Goal: Task Accomplishment & Management: Complete application form

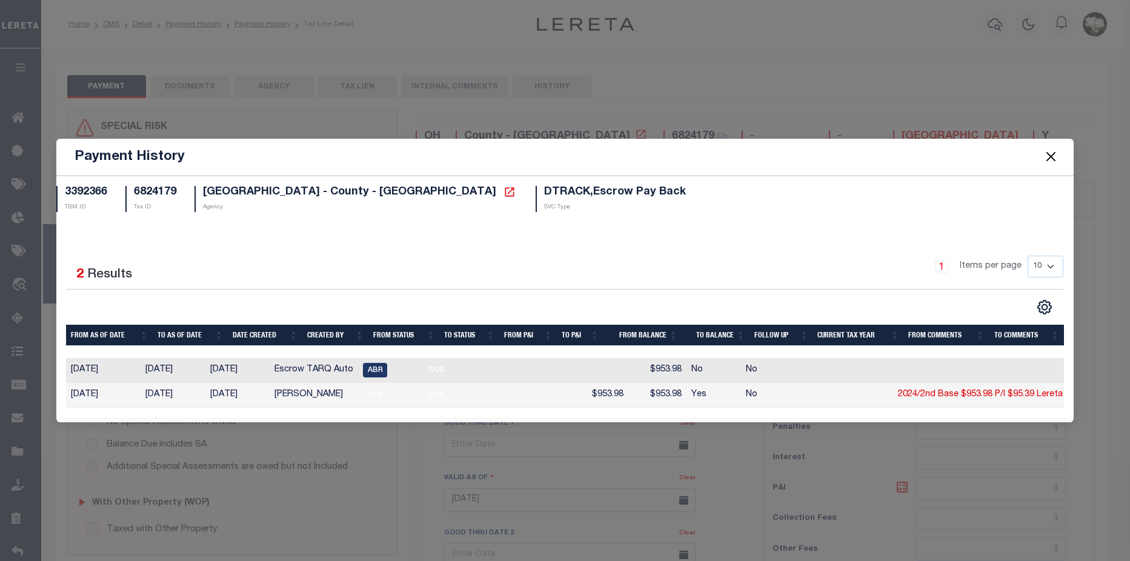
select select "DUE"
click at [1054, 155] on button "Close" at bounding box center [1052, 157] width 16 height 16
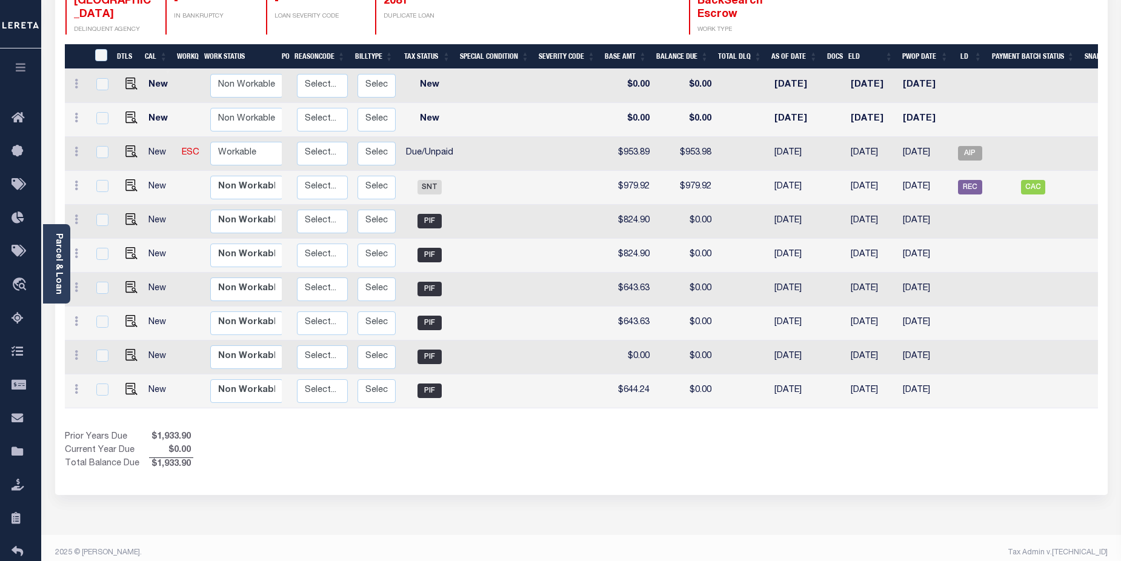
scroll to position [0, 155]
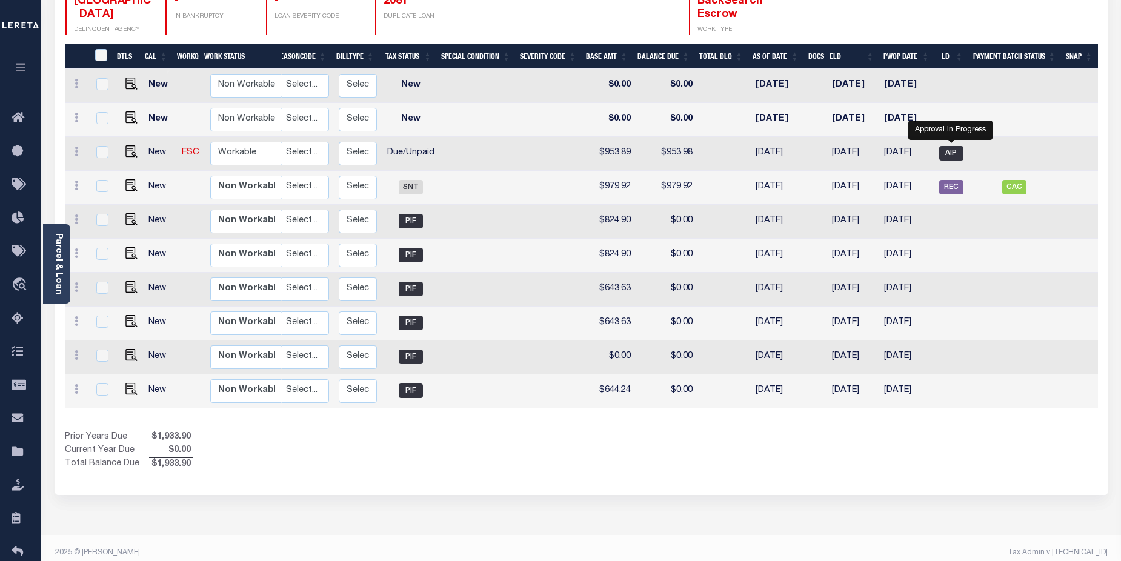
click at [954, 146] on span "AIP" at bounding box center [951, 153] width 24 height 15
checkbox input "true"
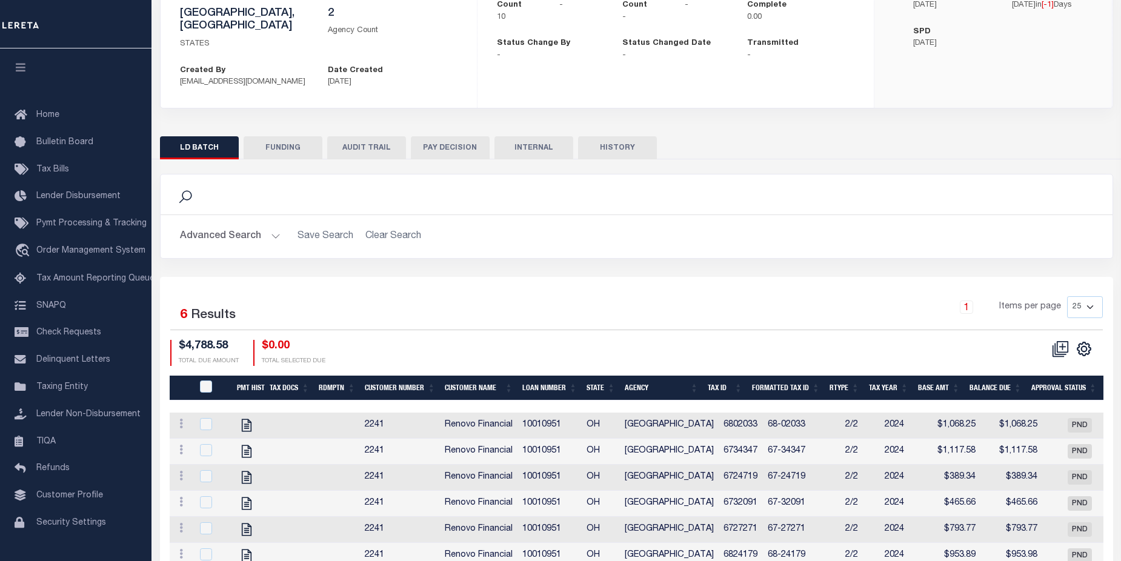
scroll to position [203, 0]
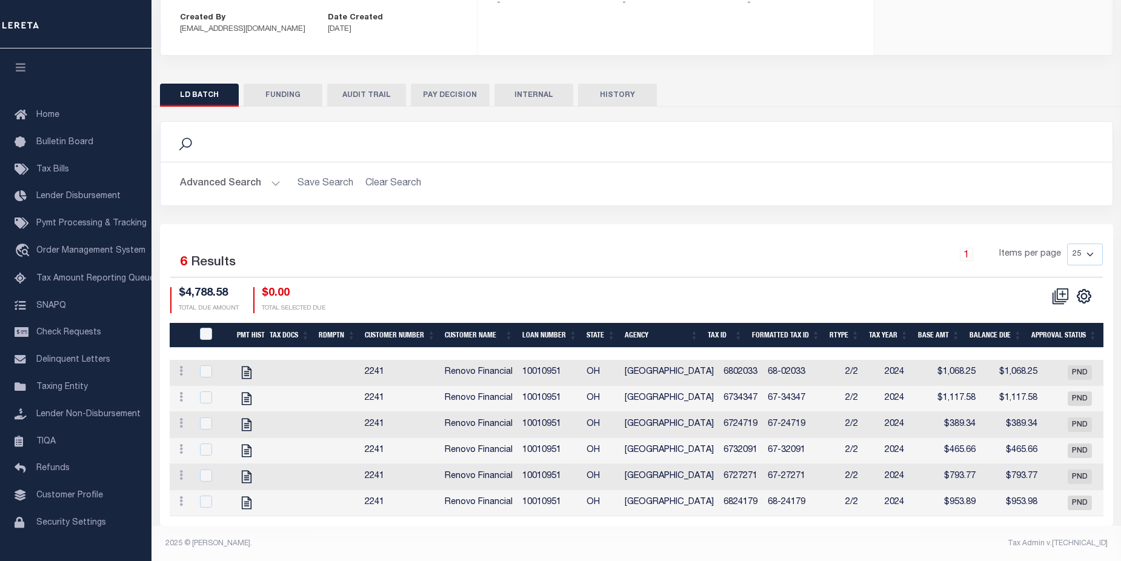
click at [237, 173] on button "Advanced Search" at bounding box center [230, 184] width 101 height 24
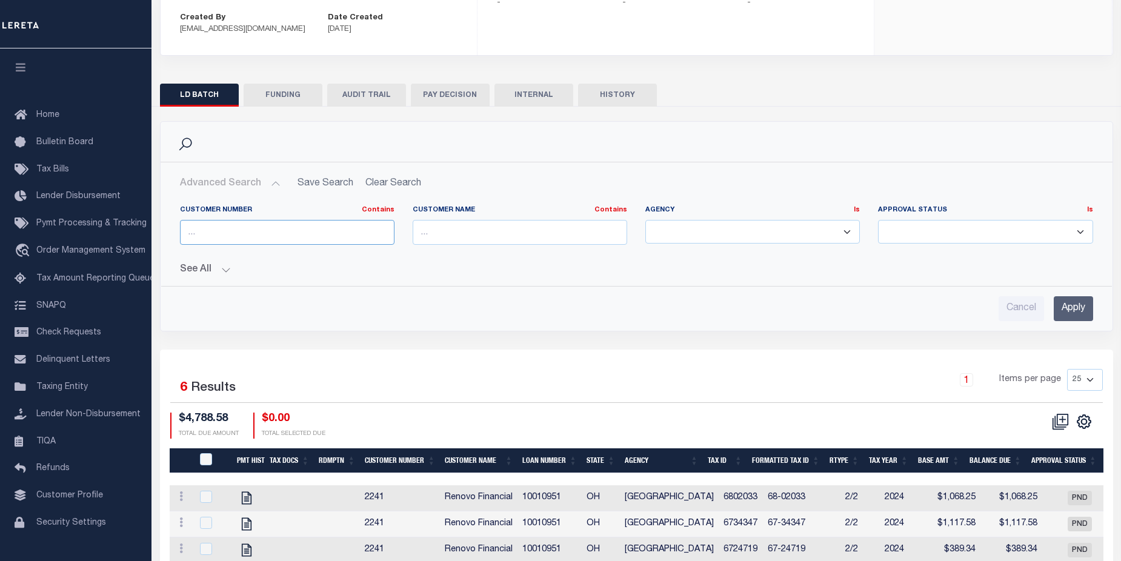
click at [246, 226] on input "text" at bounding box center [287, 232] width 215 height 25
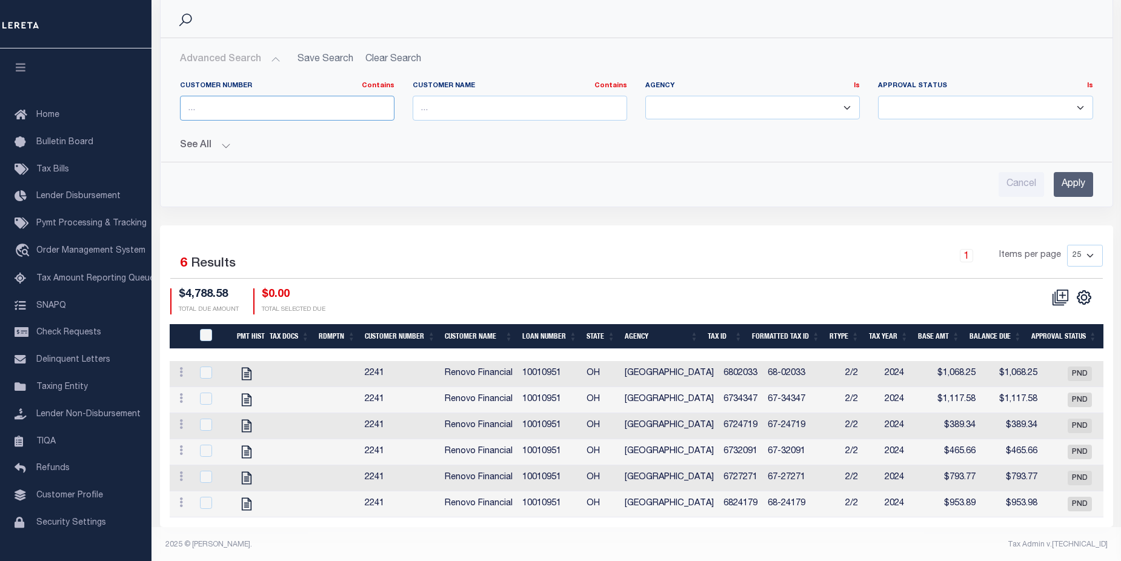
scroll to position [328, 0]
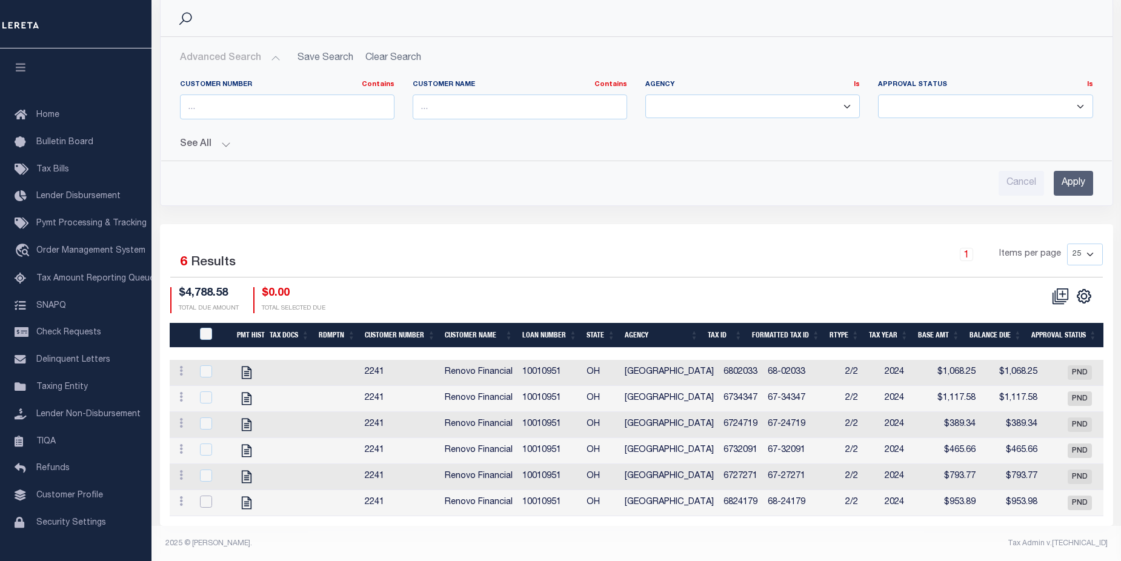
click at [210, 496] on input "checkbox" at bounding box center [206, 502] width 12 height 12
checkbox input "true"
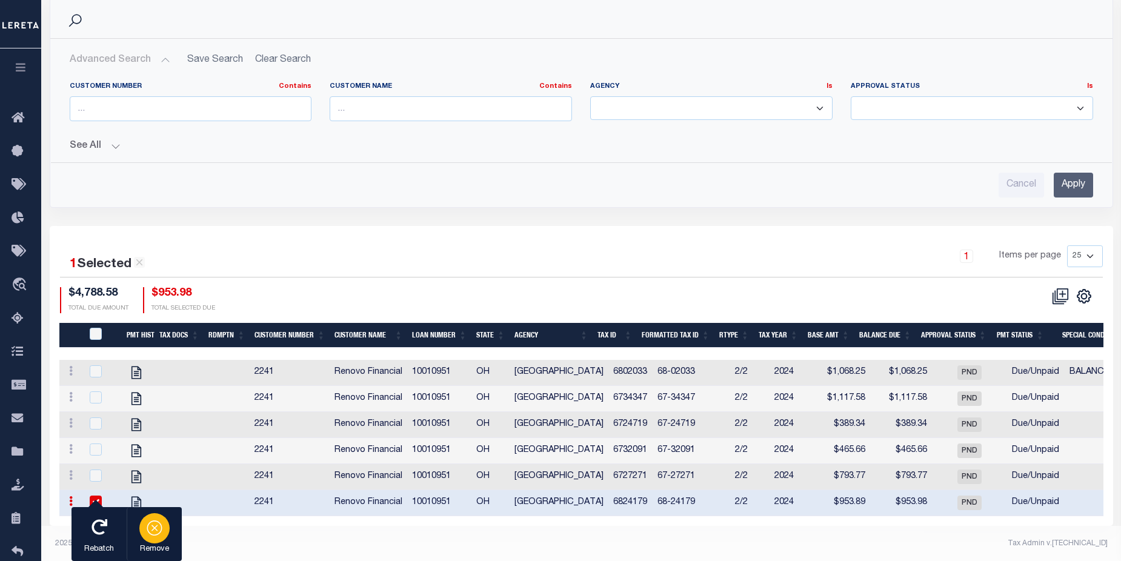
click at [165, 525] on div "button" at bounding box center [154, 528] width 30 height 30
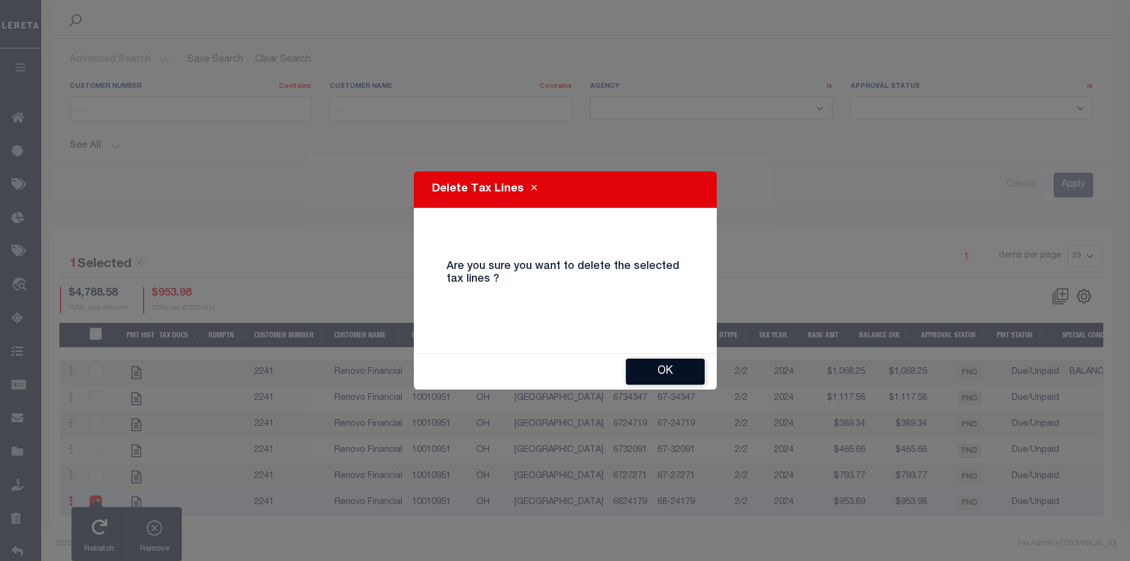
click at [676, 373] on button "OK" at bounding box center [665, 372] width 79 height 26
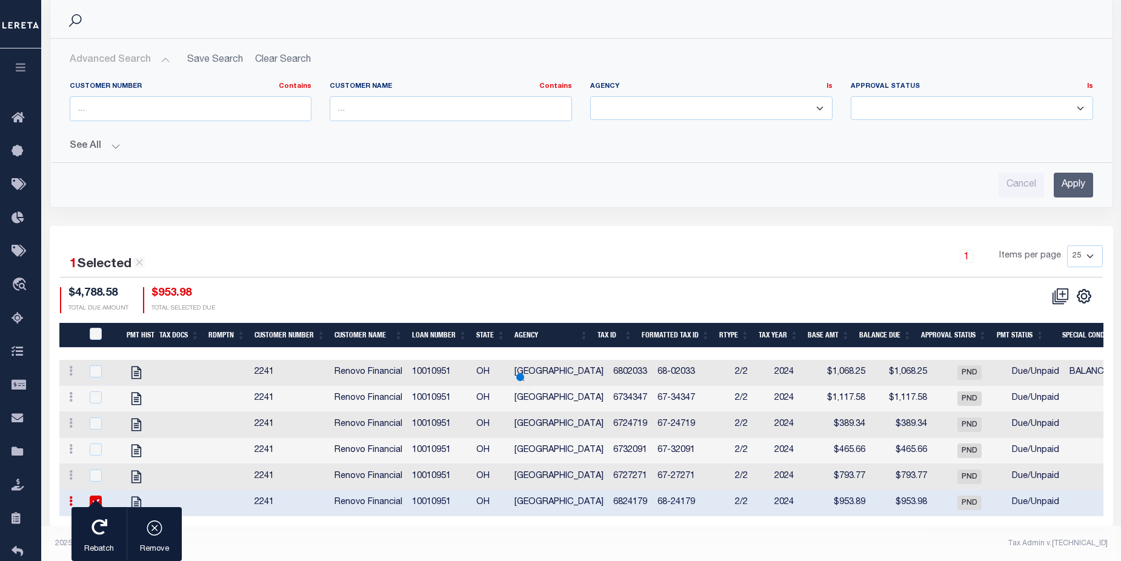
scroll to position [302, 0]
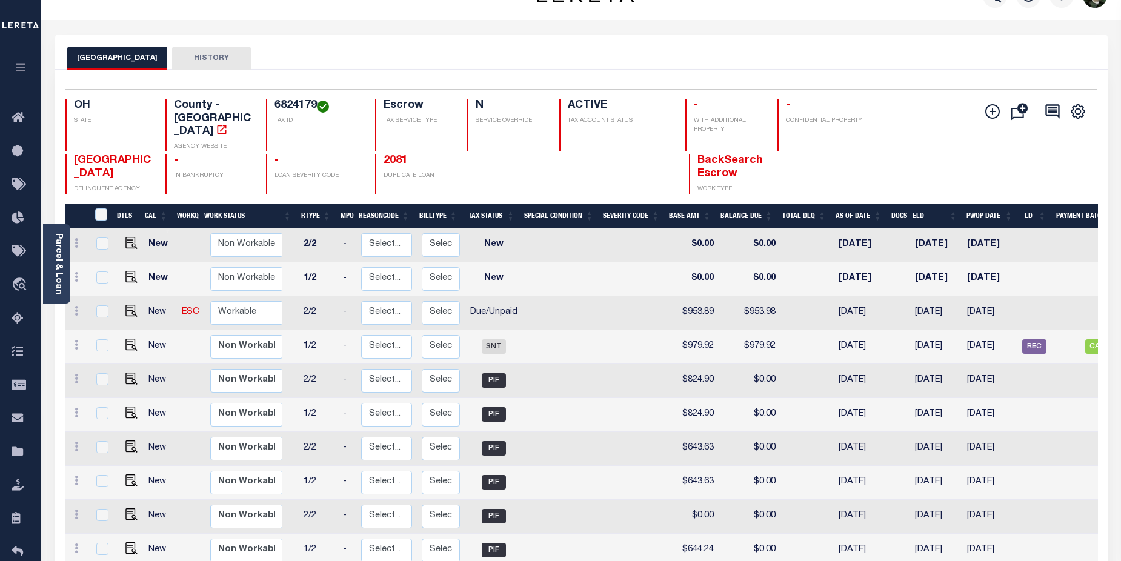
scroll to position [0, 84]
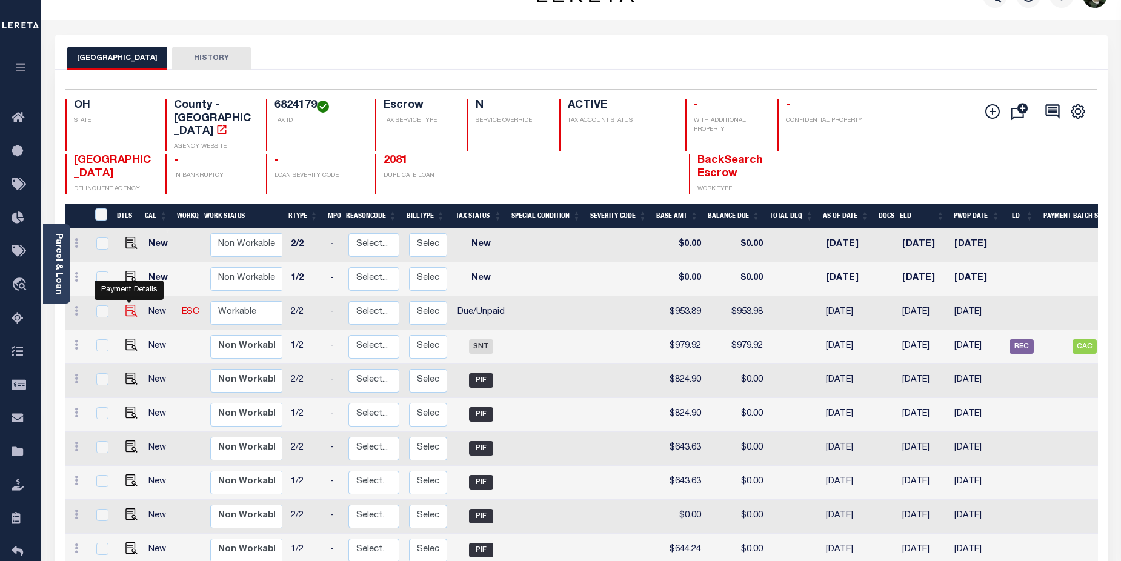
click at [130, 305] on img "" at bounding box center [131, 311] width 12 height 12
checkbox input "true"
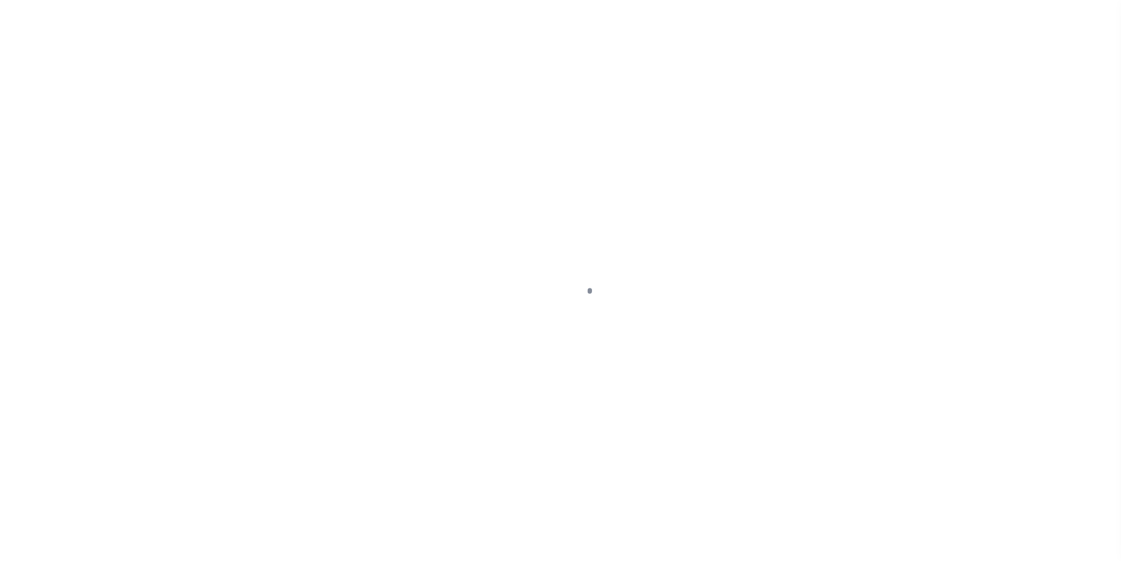
select select "DUE"
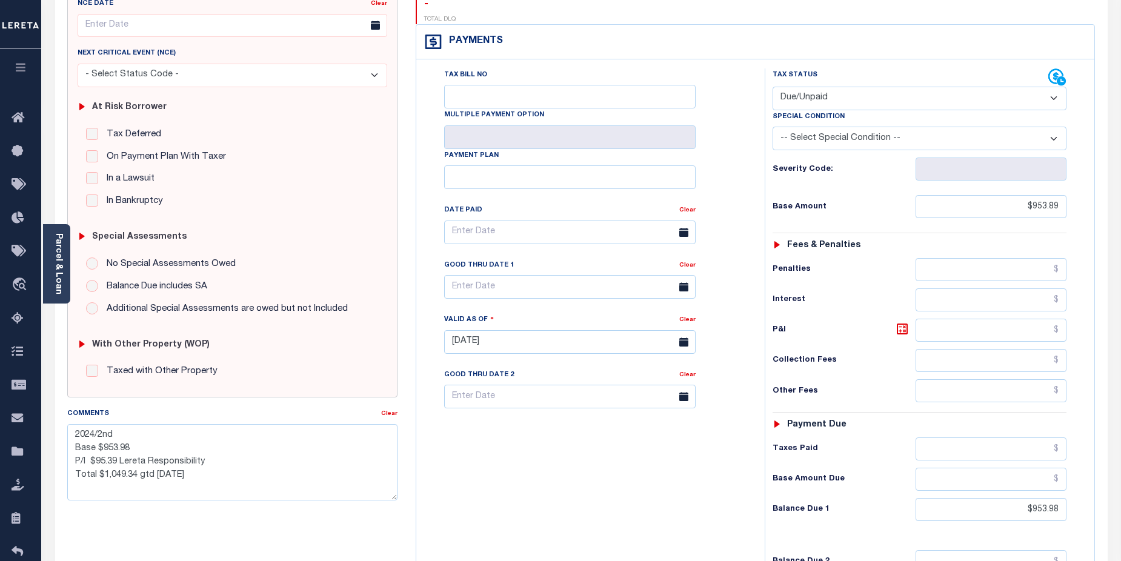
scroll to position [162, 0]
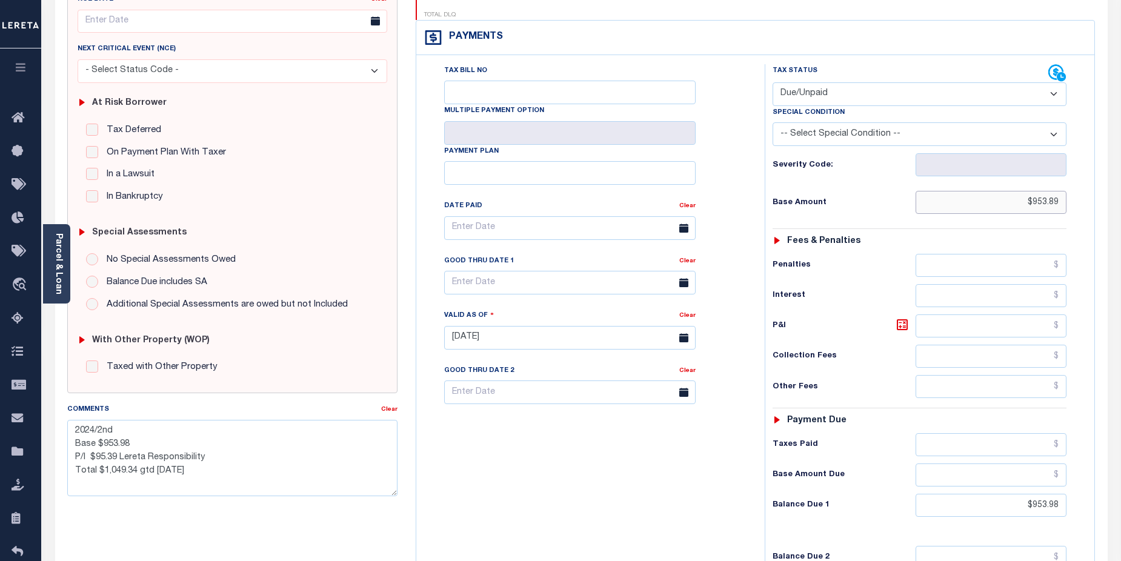
drag, startPoint x: 1028, startPoint y: 179, endPoint x: 1071, endPoint y: 178, distance: 43.0
click at [1071, 178] on div "Tax Status Status - Select Status Code -" at bounding box center [924, 331] width 318 height 535
type input "$979.92"
type input "[DATE]"
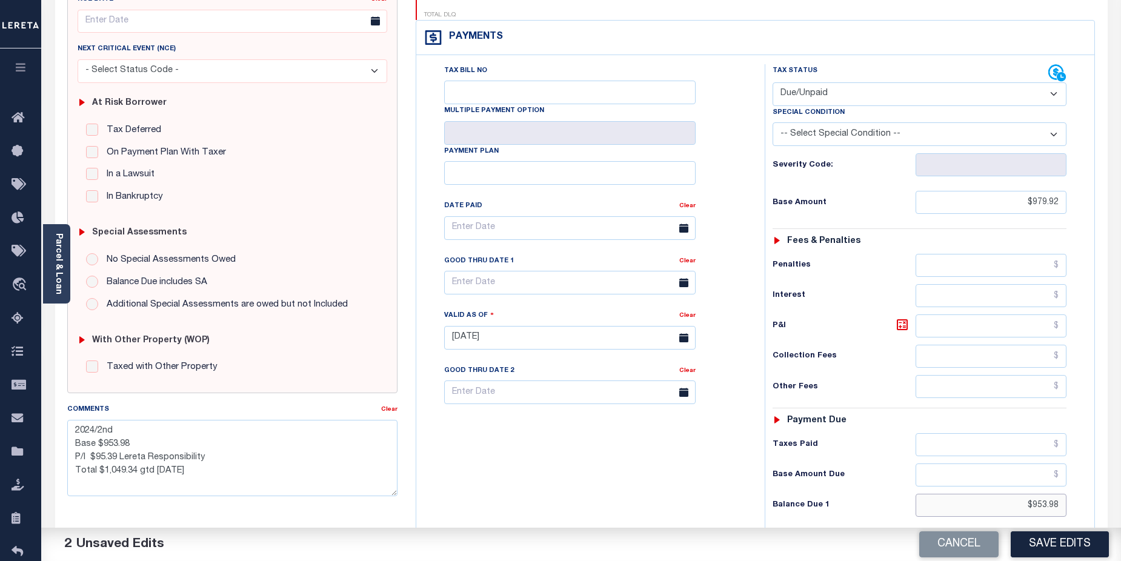
drag, startPoint x: 1013, startPoint y: 490, endPoint x: 1073, endPoint y: 486, distance: 60.1
click at [1073, 486] on div "Tax Status Status - Select Status Code -" at bounding box center [924, 331] width 318 height 535
drag, startPoint x: 1025, startPoint y: 479, endPoint x: 1064, endPoint y: 479, distance: 38.8
click at [1064, 494] on input "$9,798." at bounding box center [992, 505] width 152 height 23
type input "$979.92"
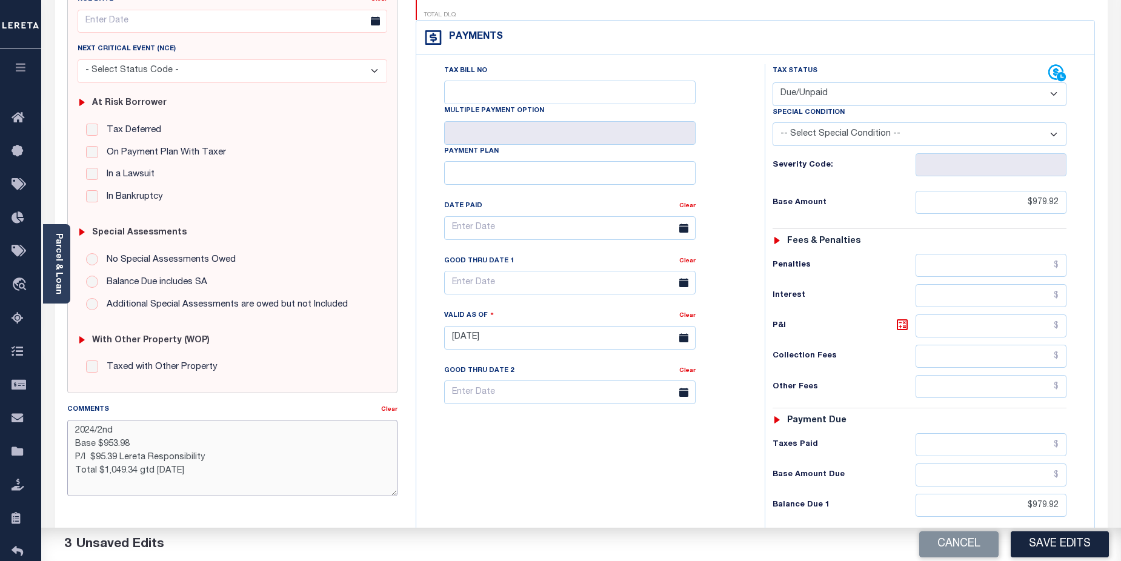
drag, startPoint x: 103, startPoint y: 444, endPoint x: 126, endPoint y: 444, distance: 23.0
click at [126, 444] on textarea "2024/2nd Base $953.98 P/I $95.39 Lereta Responsibility Total $1,049.34 gtd 08/3…" at bounding box center [232, 458] width 331 height 76
drag, startPoint x: 100, startPoint y: 459, endPoint x: 114, endPoint y: 459, distance: 13.9
click at [114, 459] on textarea "2024/2nd Base $979.92 P/I $95.39 Lereta Responsibility Total $1,049.34 gtd 08/3…" at bounding box center [232, 458] width 331 height 76
type textarea "2024/2nd Base $979.92 P/I $69.45 Lereta Responsibility Total $1,049.34 gtd 08/3…"
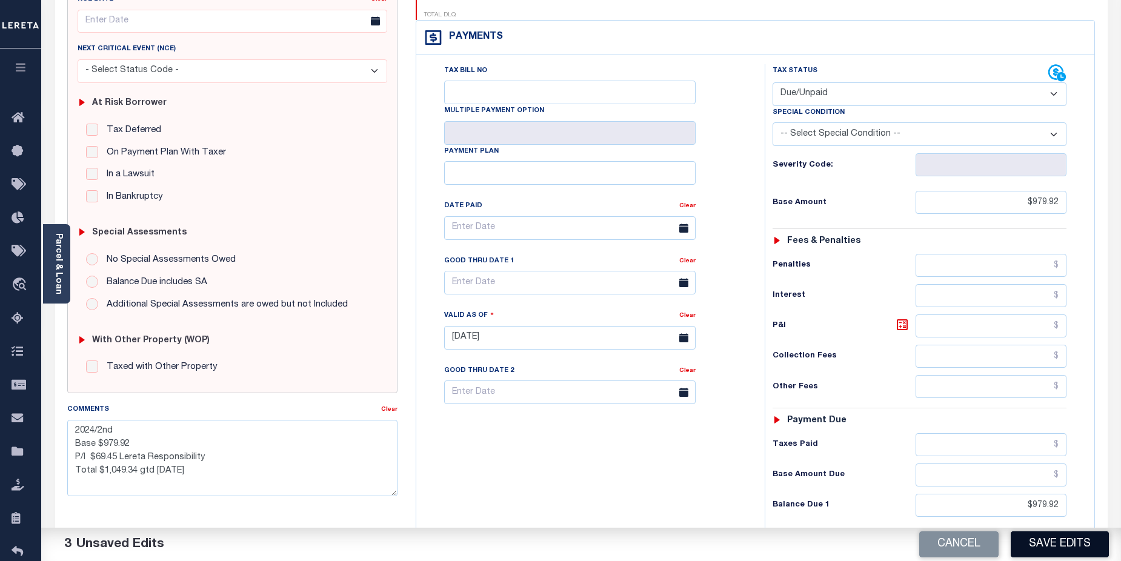
click at [1074, 545] on button "Save Edits" at bounding box center [1060, 545] width 98 height 26
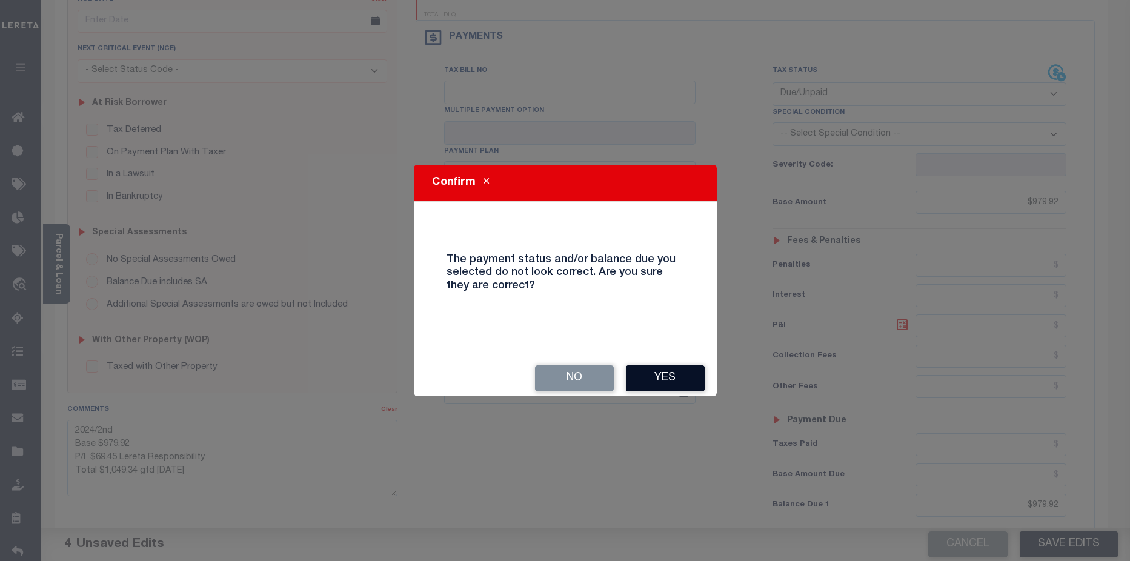
click at [687, 381] on button "Yes" at bounding box center [665, 378] width 79 height 26
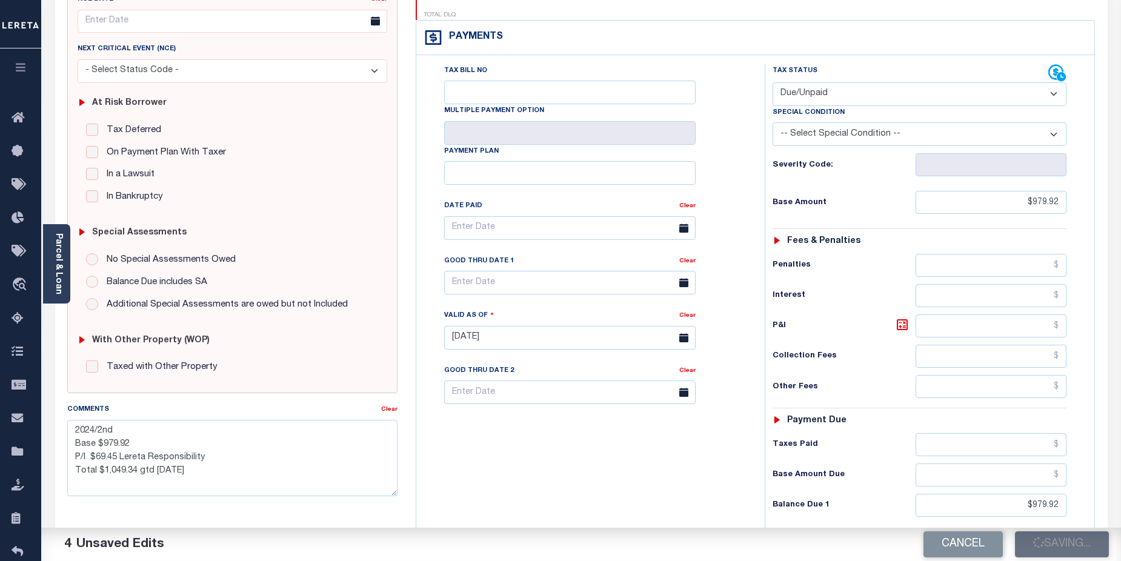
checkbox input "false"
type textarea "2024/2nd Base $979.92 P/I $69.45 Lereta Responsibility Total $1,049.34 gtd 08/3…"
type input "$979.92"
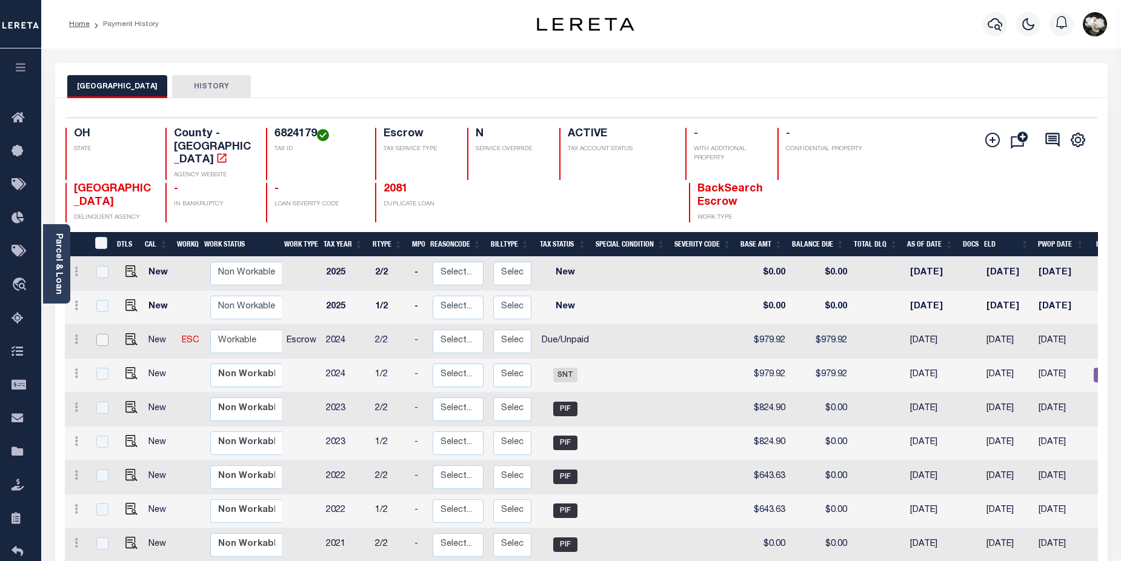
click at [98, 334] on input "checkbox" at bounding box center [102, 340] width 12 height 12
checkbox input "true"
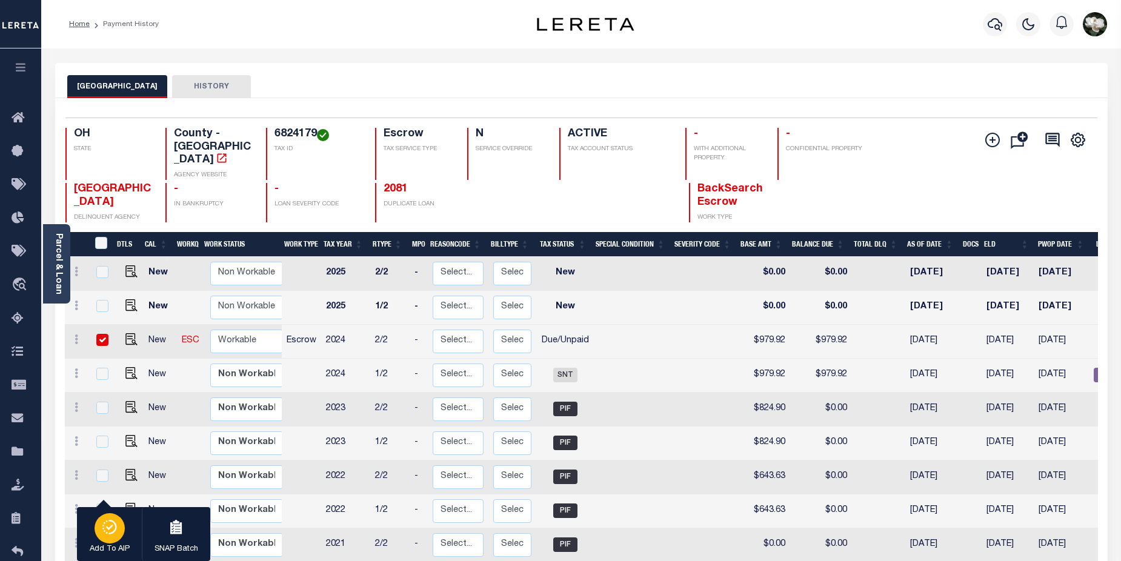
click at [105, 530] on icon "button" at bounding box center [109, 527] width 17 height 15
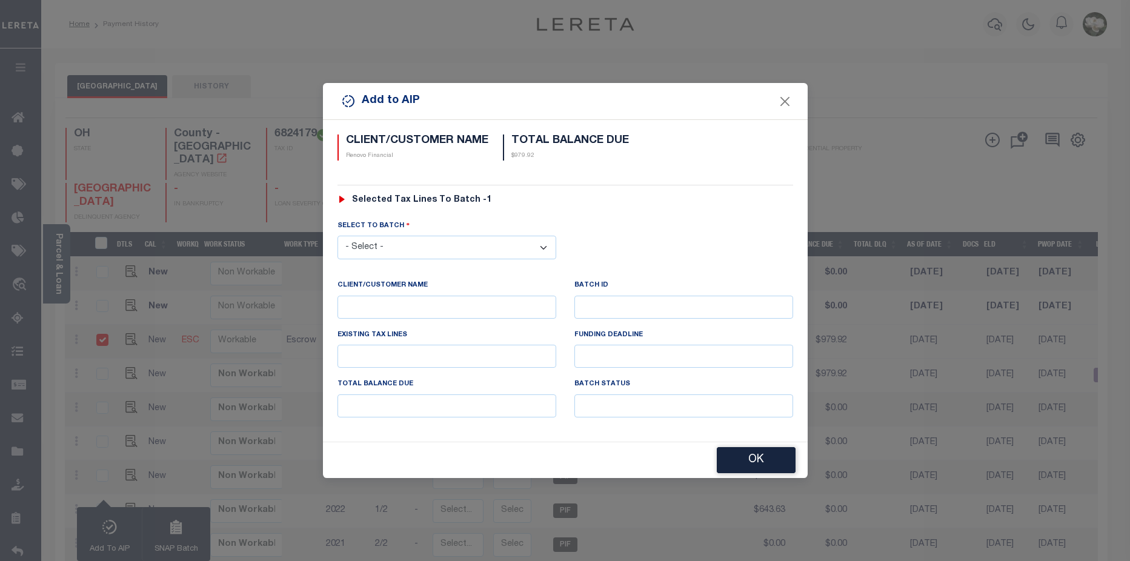
click at [494, 239] on select "- Select - 42380 42965 43235 43299 43683 44436 44450 44938 45028 45180 45253 45…" at bounding box center [447, 248] width 219 height 24
select select "45811"
click at [338, 236] on select "- Select - 42380 42965 43235 43299 43683 44436 44450 44938 45028 45180 45253 45…" at bounding box center [447, 248] width 219 height 24
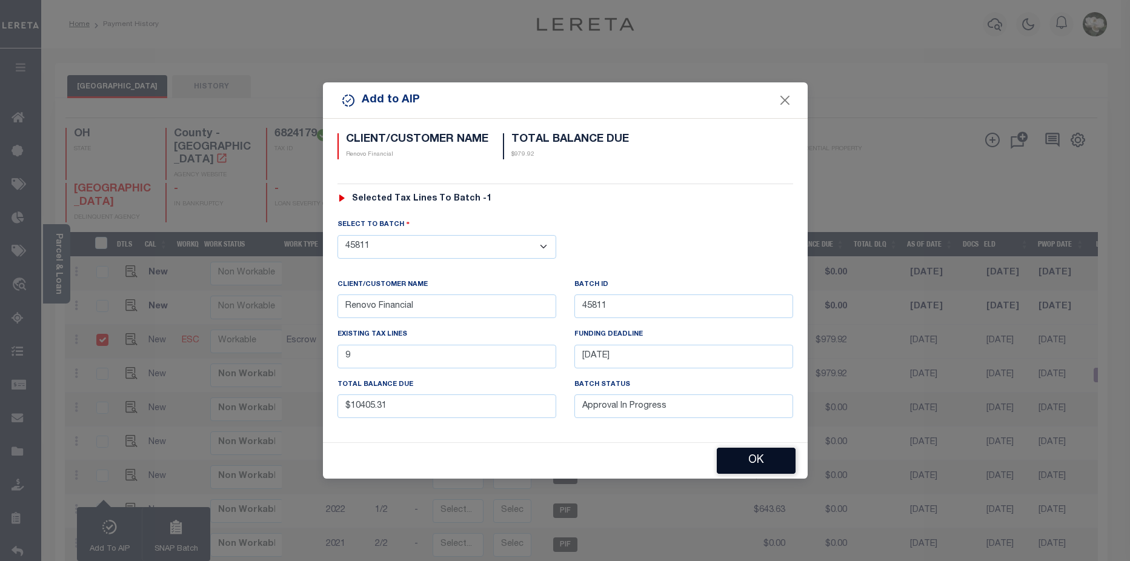
click at [759, 456] on button "OK" at bounding box center [756, 461] width 79 height 26
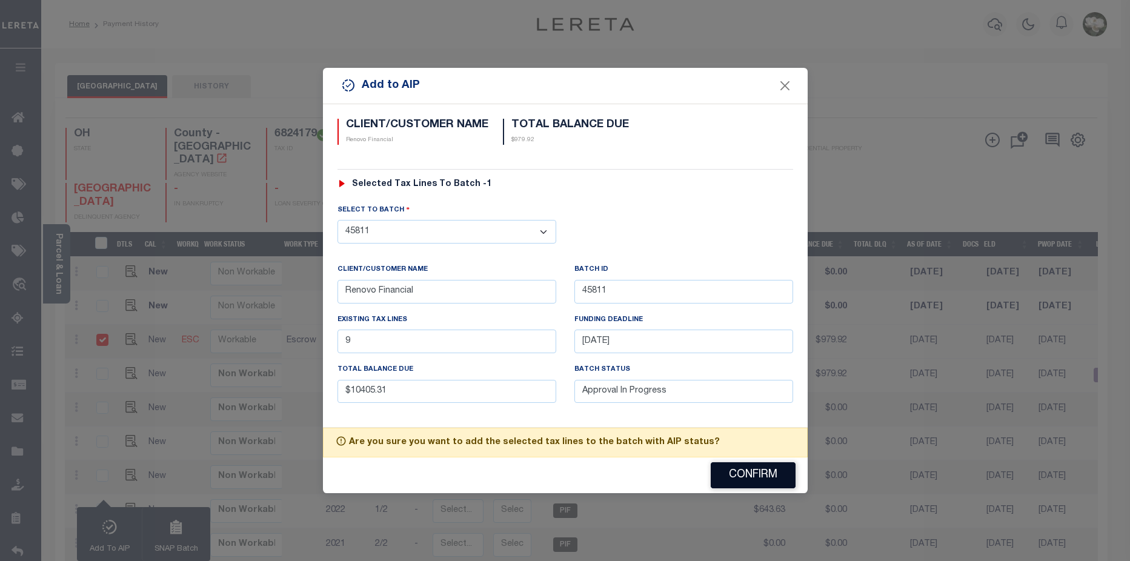
click at [757, 475] on button "Confirm" at bounding box center [753, 475] width 85 height 26
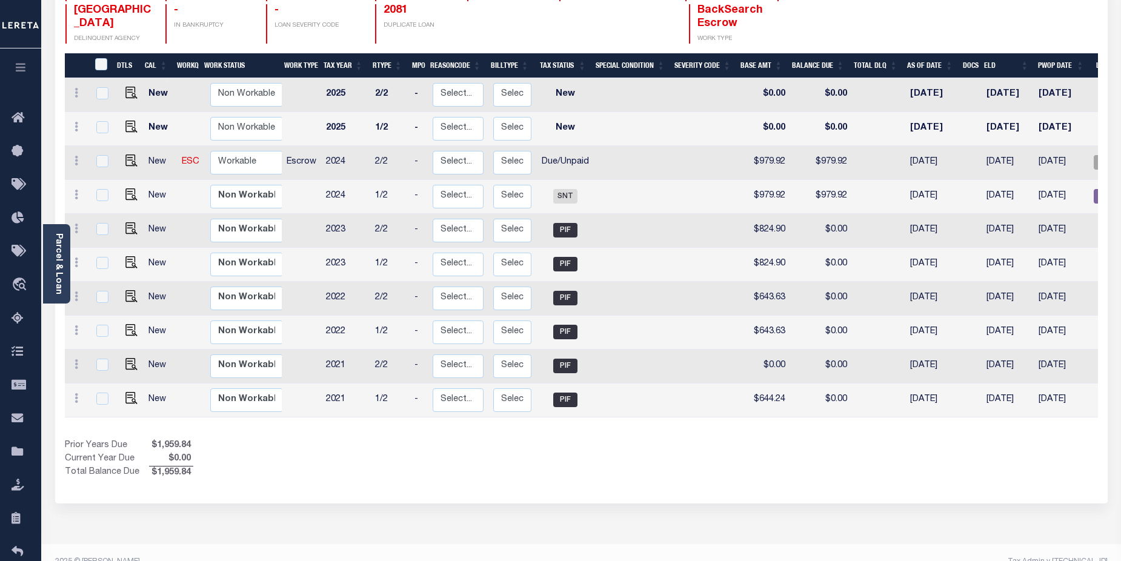
scroll to position [0, 133]
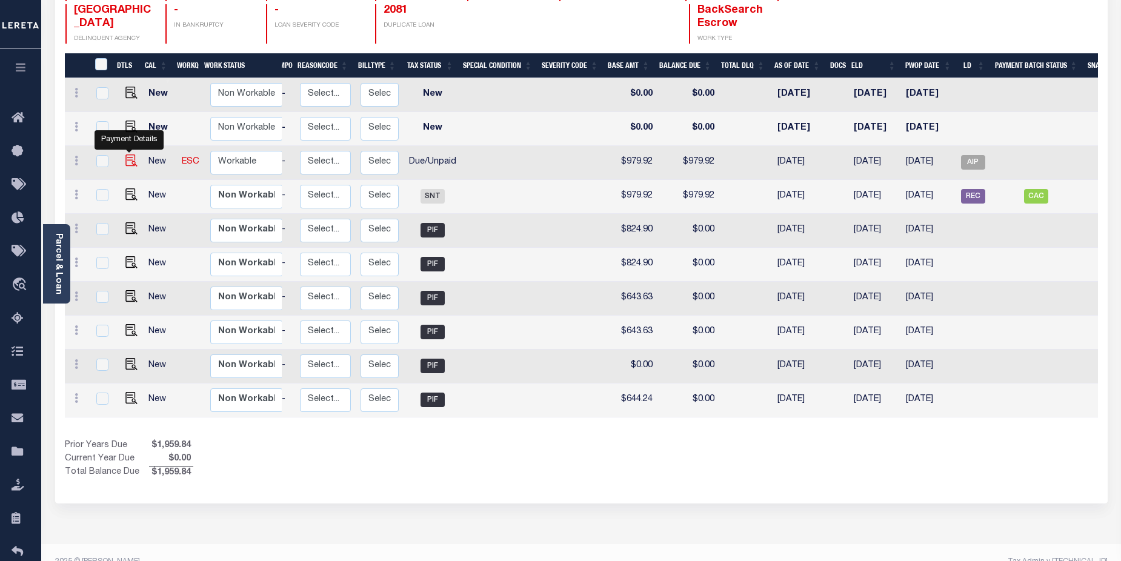
click at [133, 155] on img at bounding box center [131, 161] width 12 height 12
checkbox input "true"
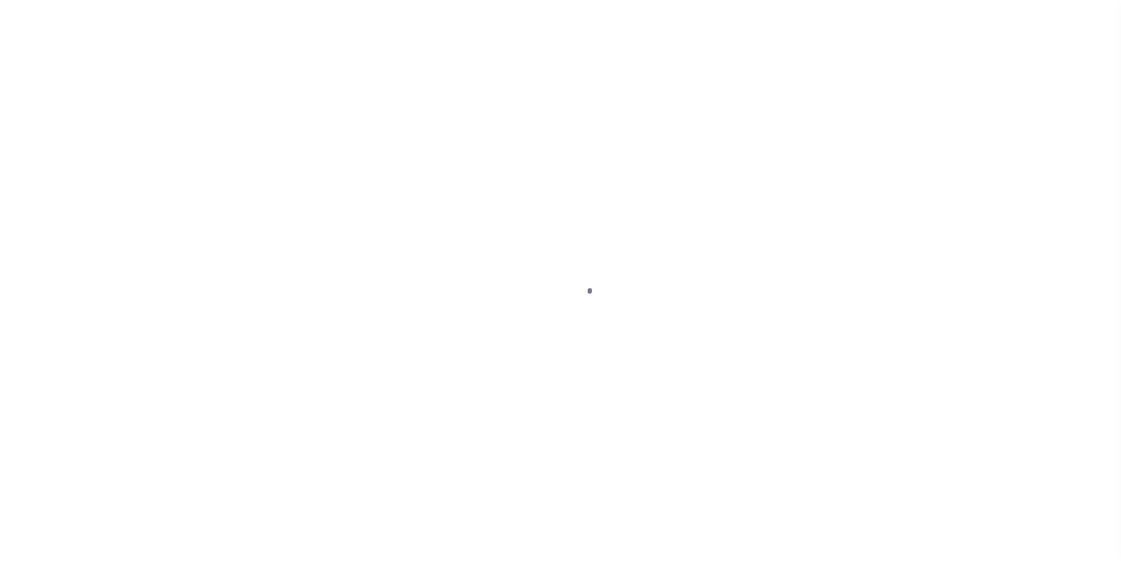
select select "DUE"
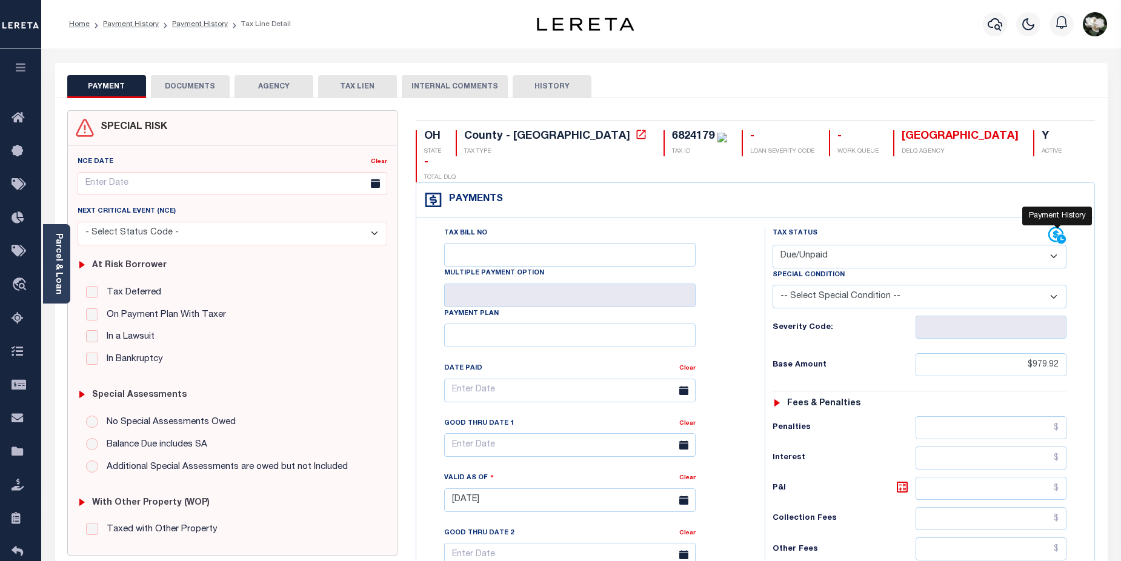
click at [1060, 227] on icon at bounding box center [1057, 236] width 18 height 18
